Goal: Find specific page/section: Find specific page/section

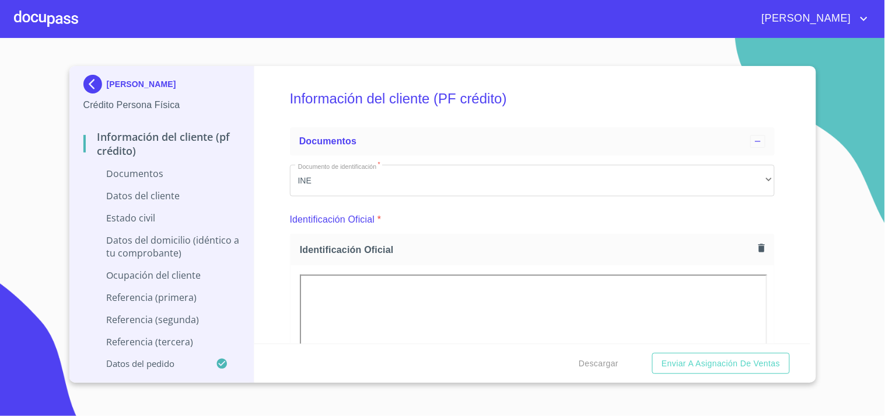
scroll to position [1212, 0]
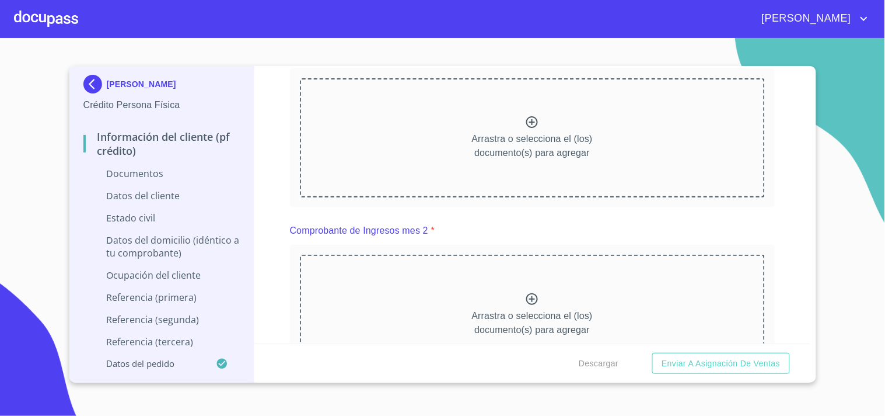
click at [62, 20] on div at bounding box center [46, 18] width 64 height 37
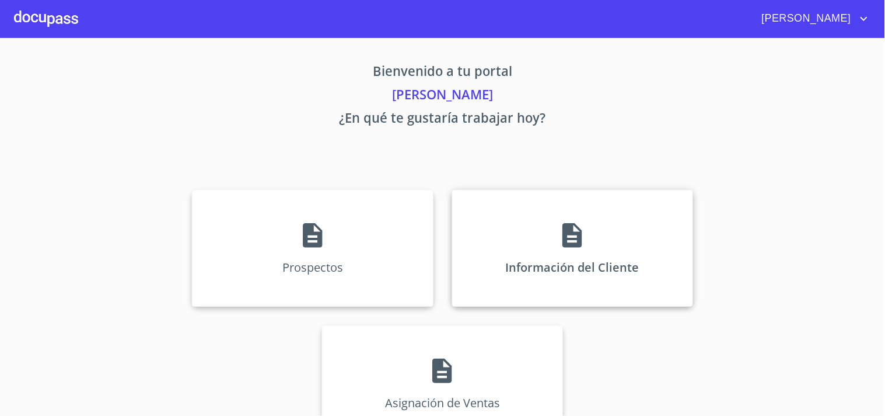
click at [512, 230] on div "Información del Cliente" at bounding box center [572, 248] width 241 height 117
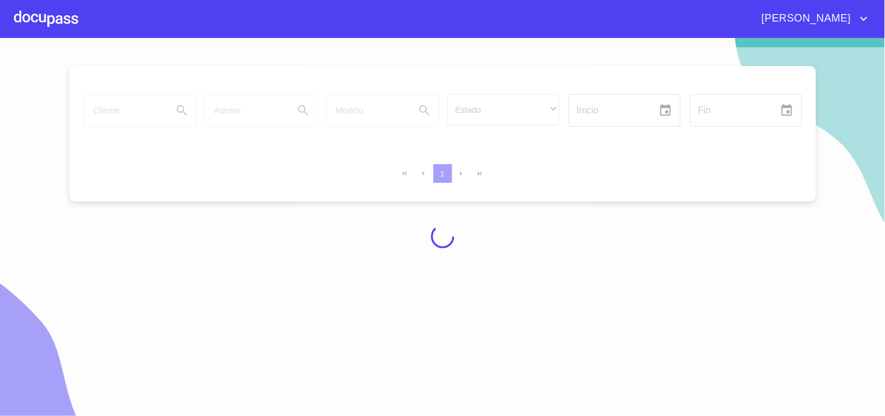
click at [113, 100] on div at bounding box center [442, 236] width 885 height 378
click at [118, 108] on div at bounding box center [442, 236] width 885 height 378
click at [142, 110] on div at bounding box center [442, 236] width 885 height 378
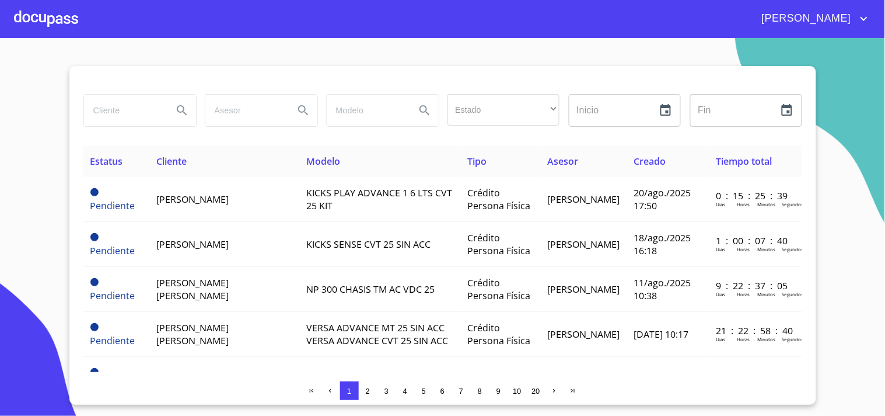
click at [142, 110] on input "search" at bounding box center [123, 111] width 79 height 32
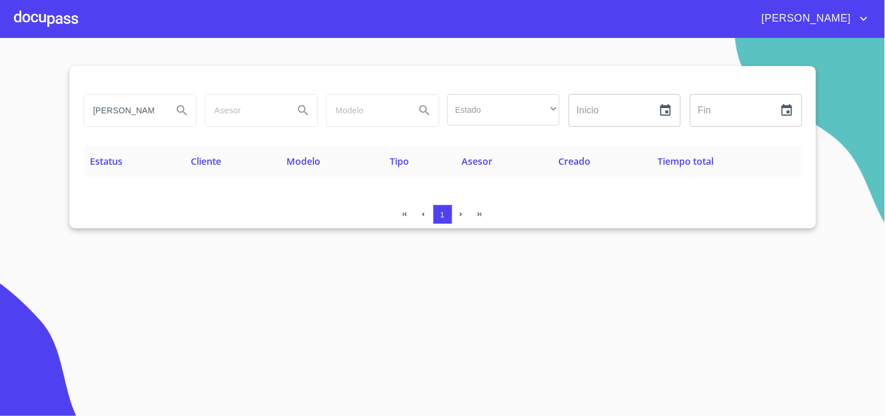
type input "[PERSON_NAME]"
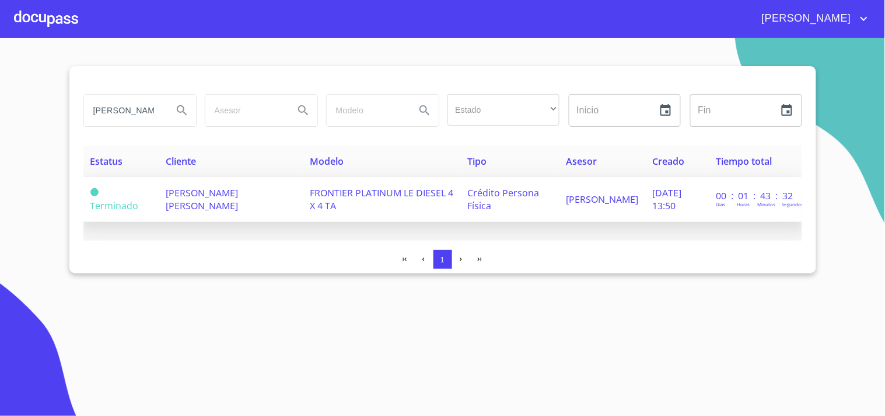
click at [181, 207] on span "[PERSON_NAME] [PERSON_NAME]" at bounding box center [202, 199] width 72 height 26
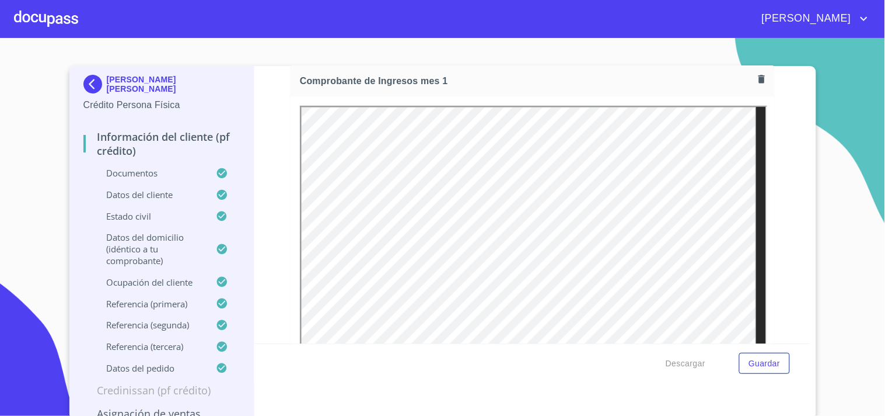
scroll to position [1142, 0]
